Goal: Task Accomplishment & Management: Manage account settings

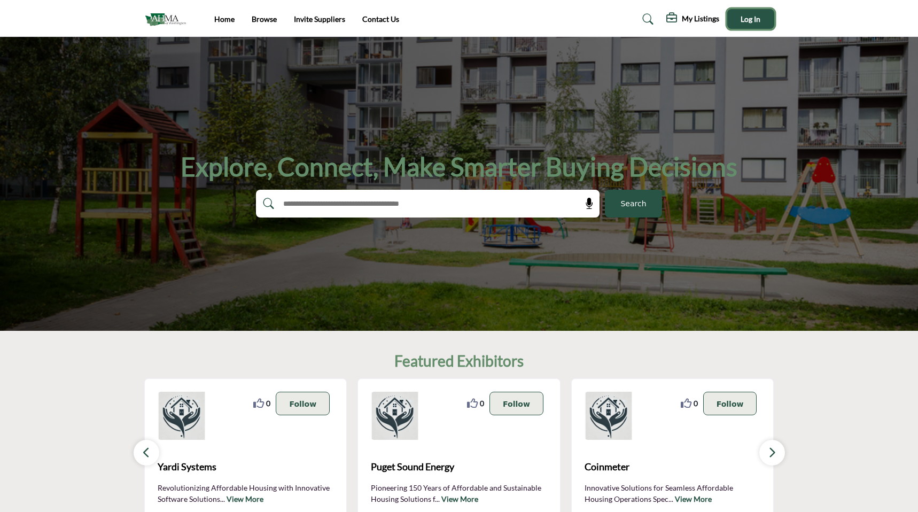
click at [741, 24] on button "Log In" at bounding box center [750, 19] width 47 height 20
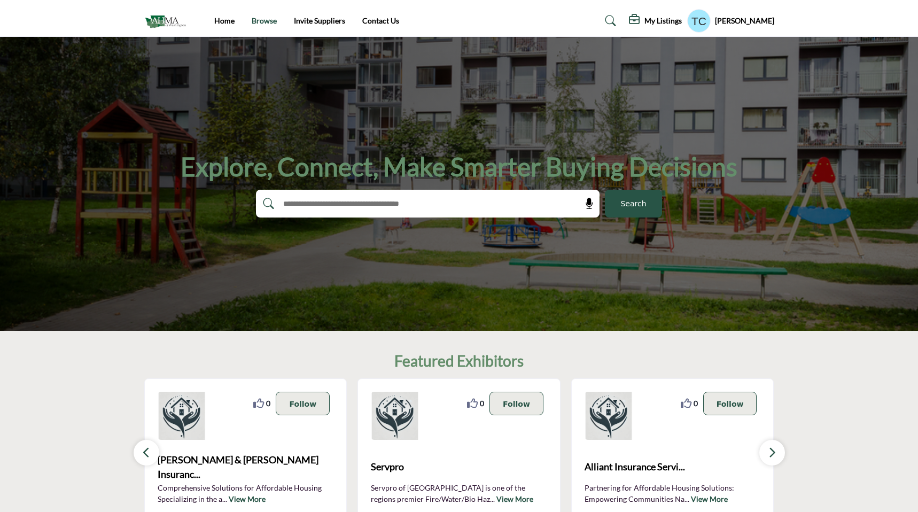
click at [257, 23] on link "Browse" at bounding box center [264, 20] width 25 height 9
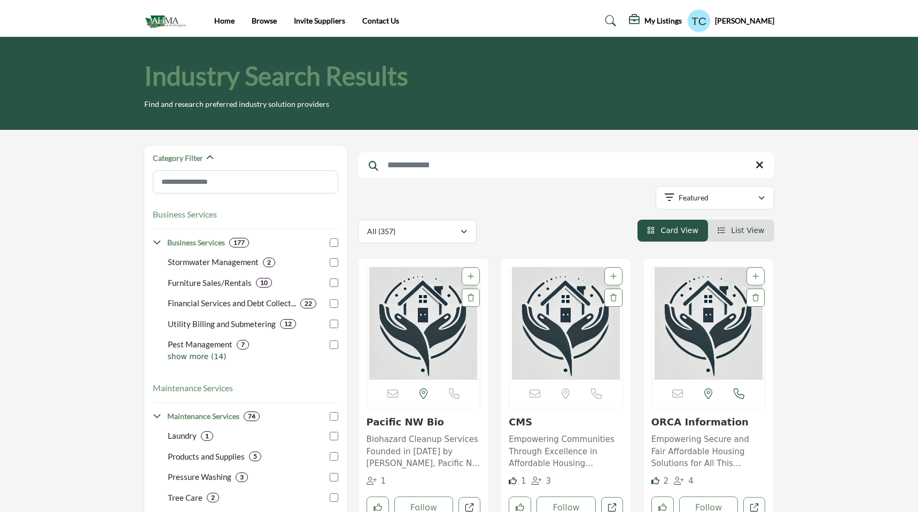
click at [711, 21] on profile-featured-9d57d186-dcdc-4fd1-8698-ebbedcf867ab "Show hide supplier dropdown" at bounding box center [699, 21] width 24 height 24
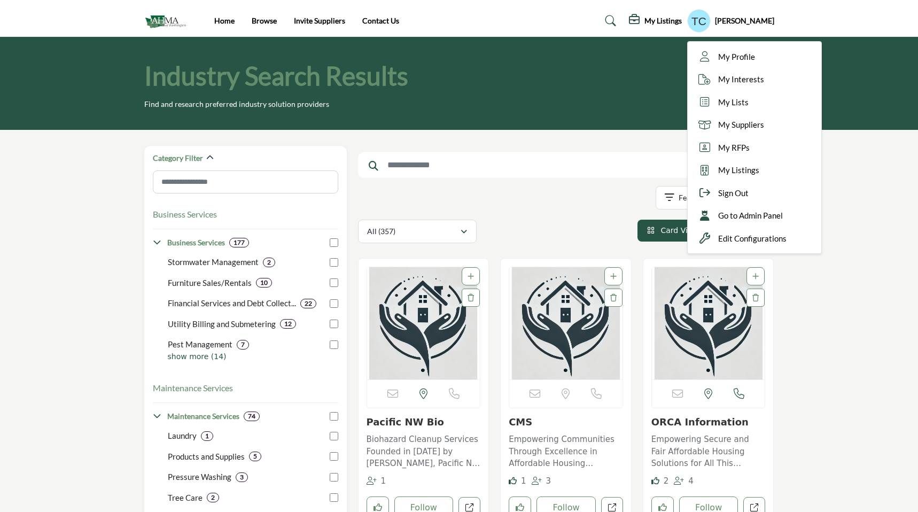
click at [676, 18] on h5 "My Listings" at bounding box center [663, 21] width 37 height 10
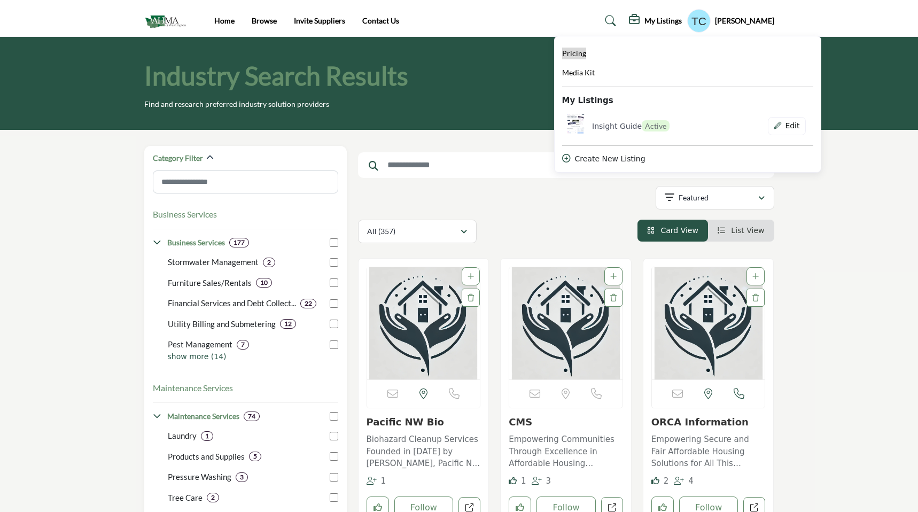
click at [586, 48] on link "Pricing" at bounding box center [574, 54] width 24 height 12
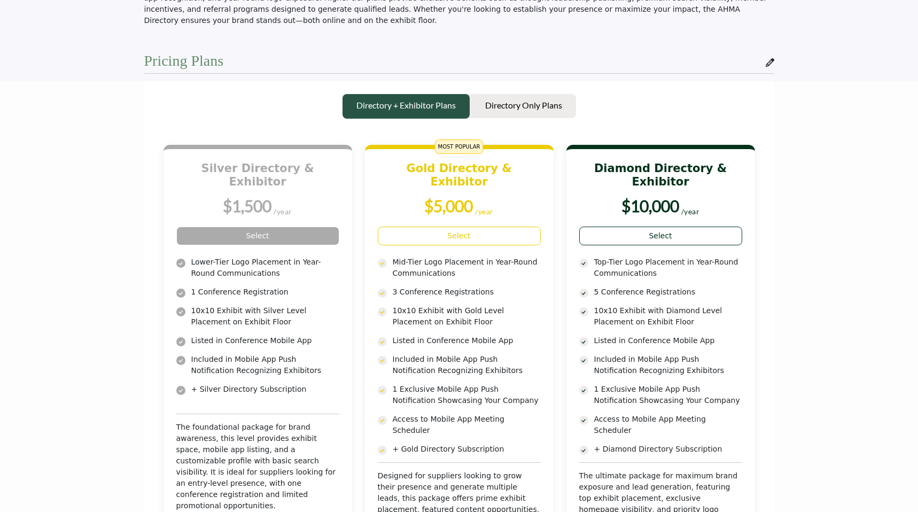
scroll to position [32, 0]
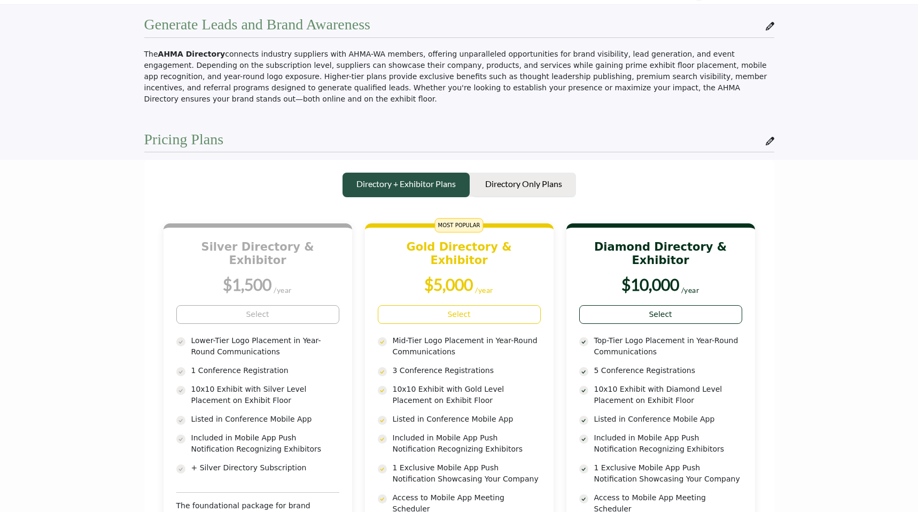
click at [531, 183] on p "Directory Only Plans" at bounding box center [523, 183] width 77 height 13
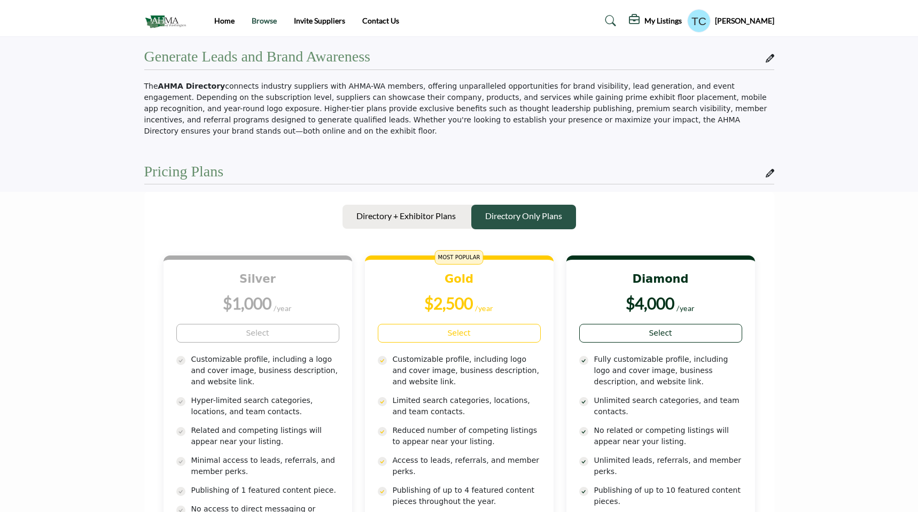
click at [263, 21] on link "Browse" at bounding box center [264, 20] width 25 height 9
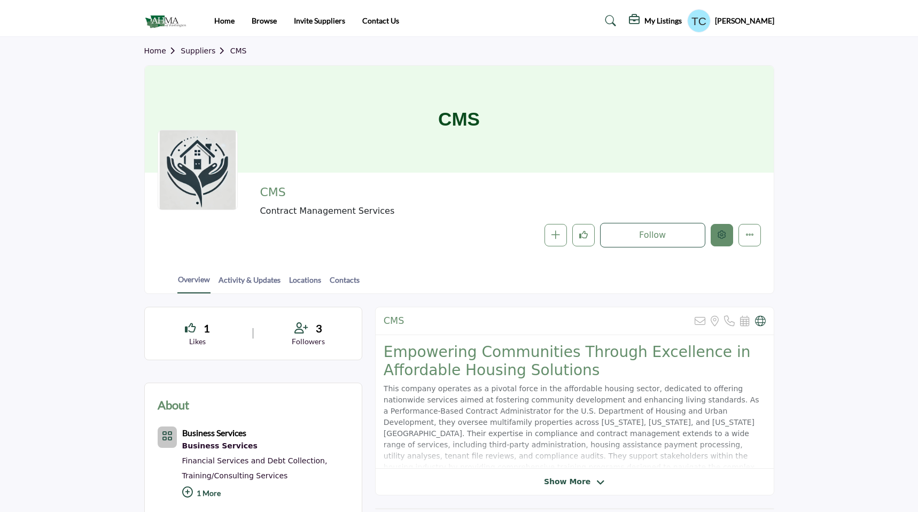
click at [723, 238] on icon "Edit company" at bounding box center [722, 234] width 9 height 9
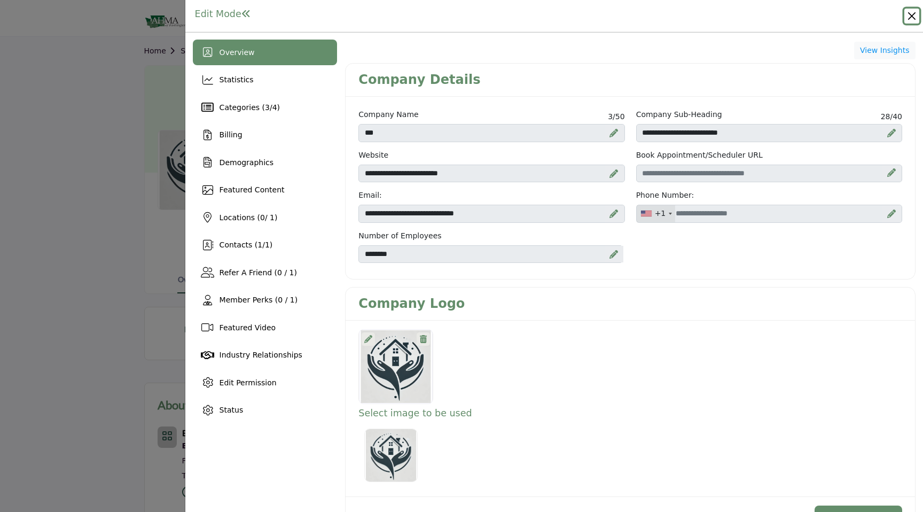
click at [914, 17] on button "Close" at bounding box center [912, 16] width 15 height 15
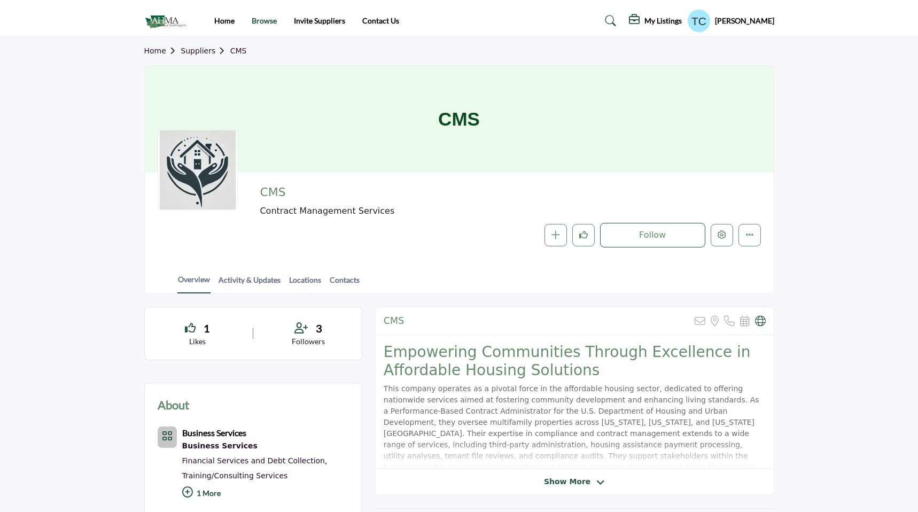
click at [269, 22] on link "Browse" at bounding box center [264, 20] width 25 height 9
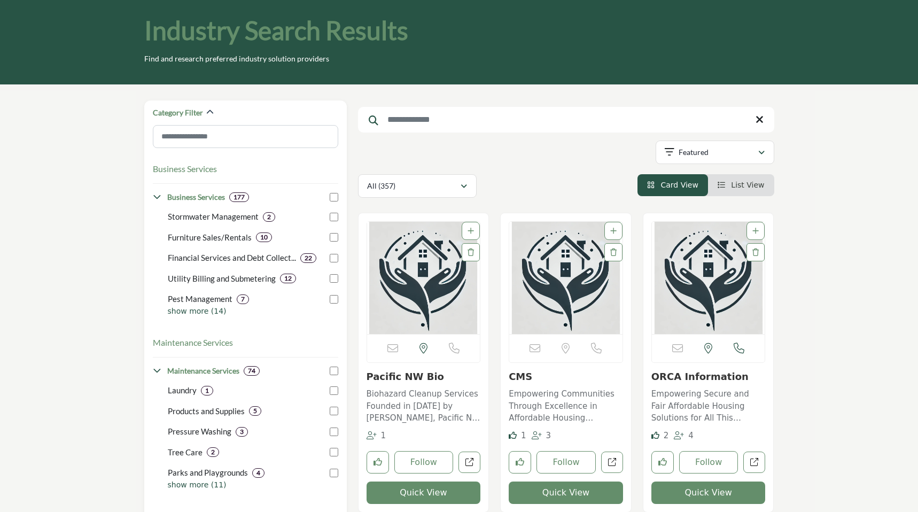
scroll to position [8, 0]
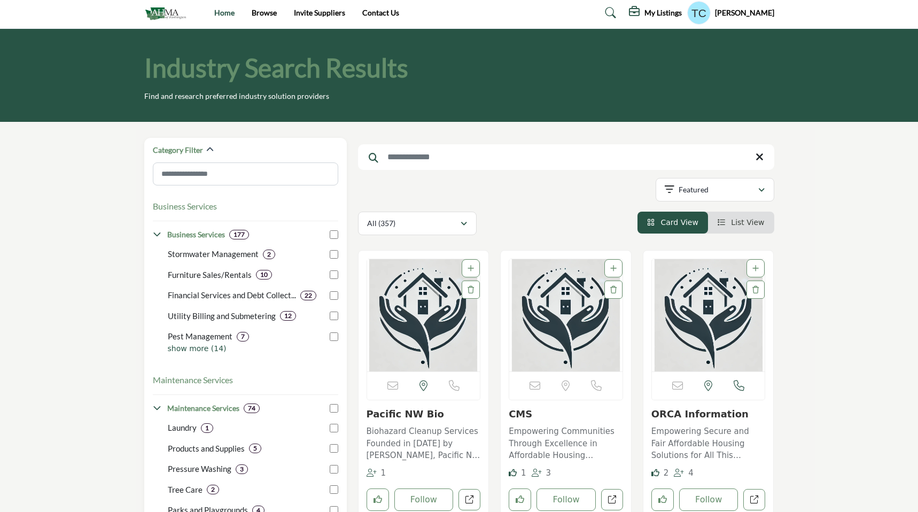
click at [227, 14] on link "Home" at bounding box center [224, 12] width 20 height 9
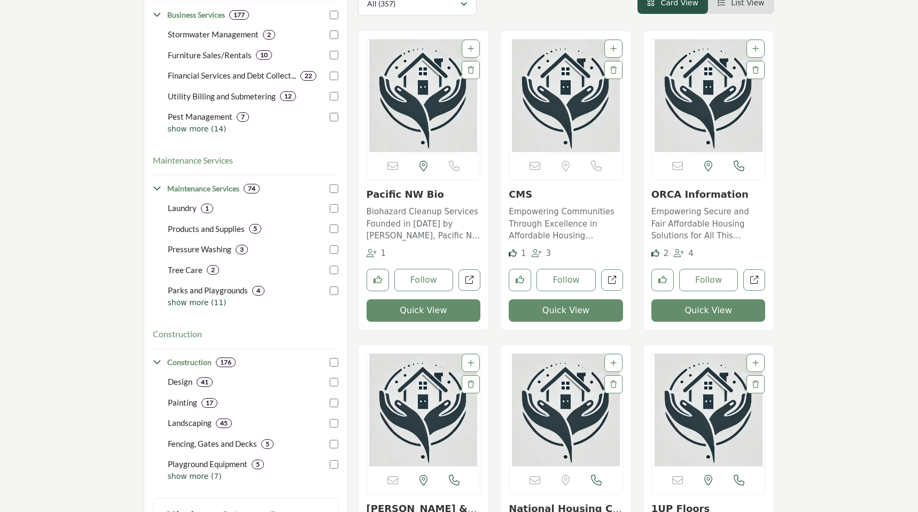
scroll to position [230, 0]
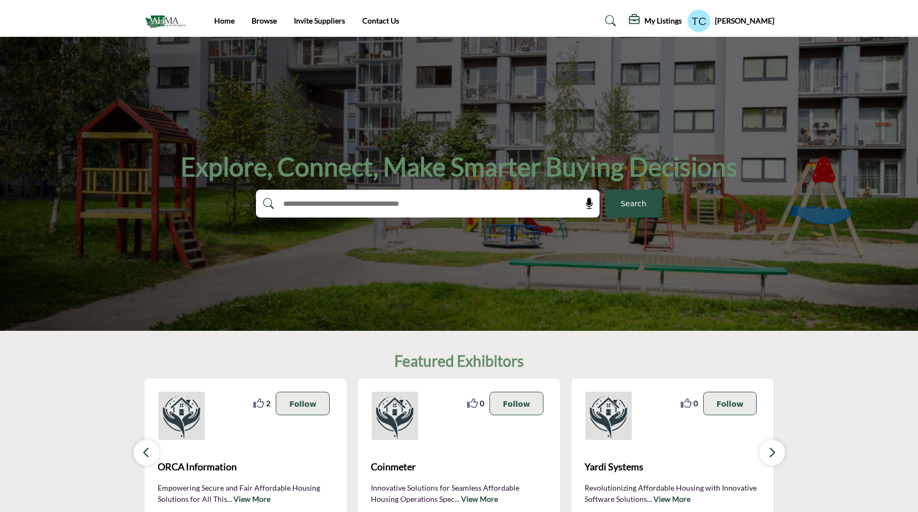
click at [708, 17] on profile-featured-9d57d186-dcdc-4fd1-8698-ebbedcf867ab "Show hide supplier dropdown" at bounding box center [699, 21] width 24 height 24
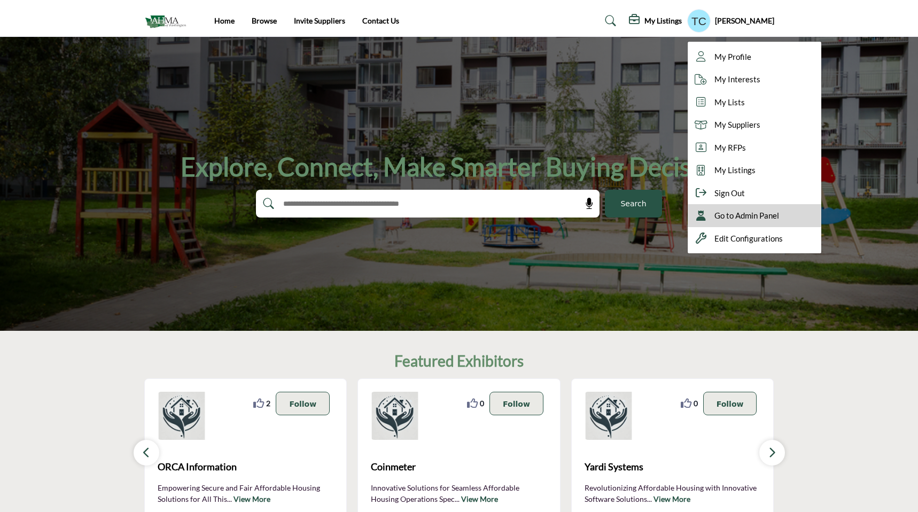
click at [727, 214] on div "Go to Admin Panel" at bounding box center [755, 215] width 134 height 23
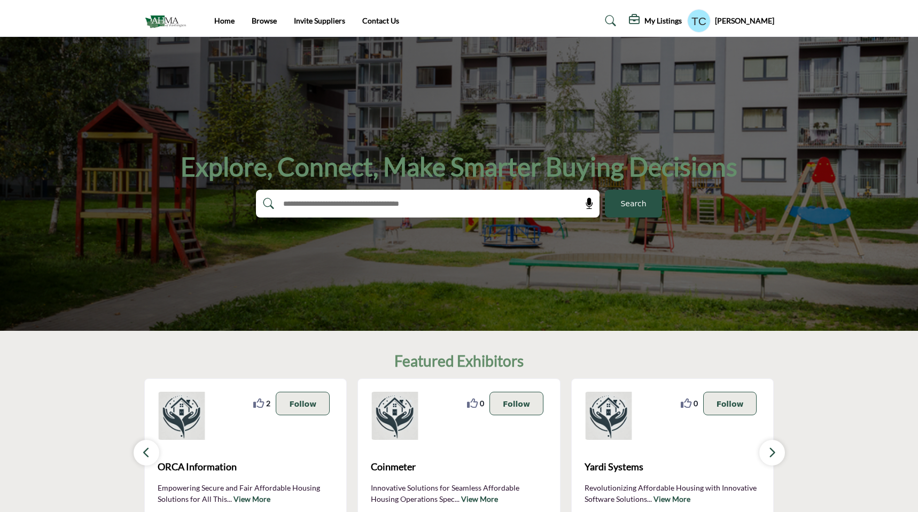
click at [672, 23] on h5 "My Listings" at bounding box center [663, 21] width 37 height 10
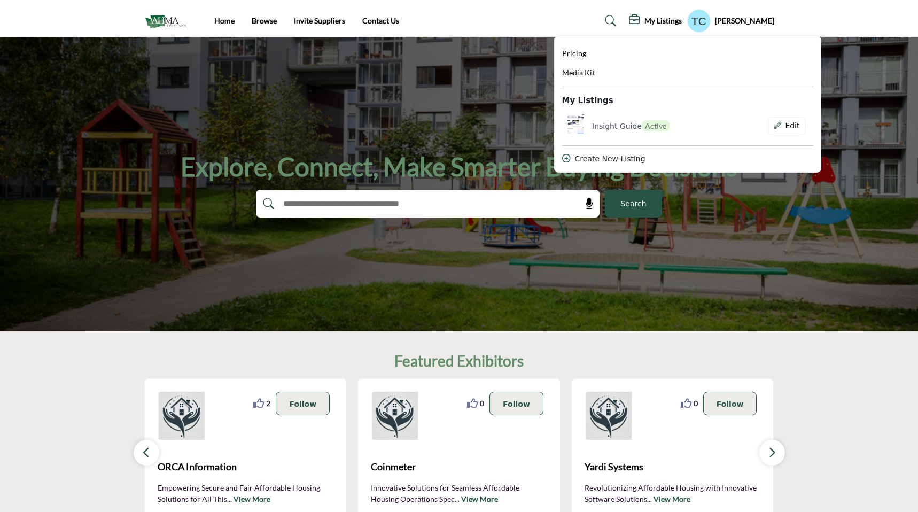
click at [589, 27] on div "My Listings Pricing Media Kit My Listings" at bounding box center [634, 21] width 280 height 24
